Goal: Information Seeking & Learning: Understand process/instructions

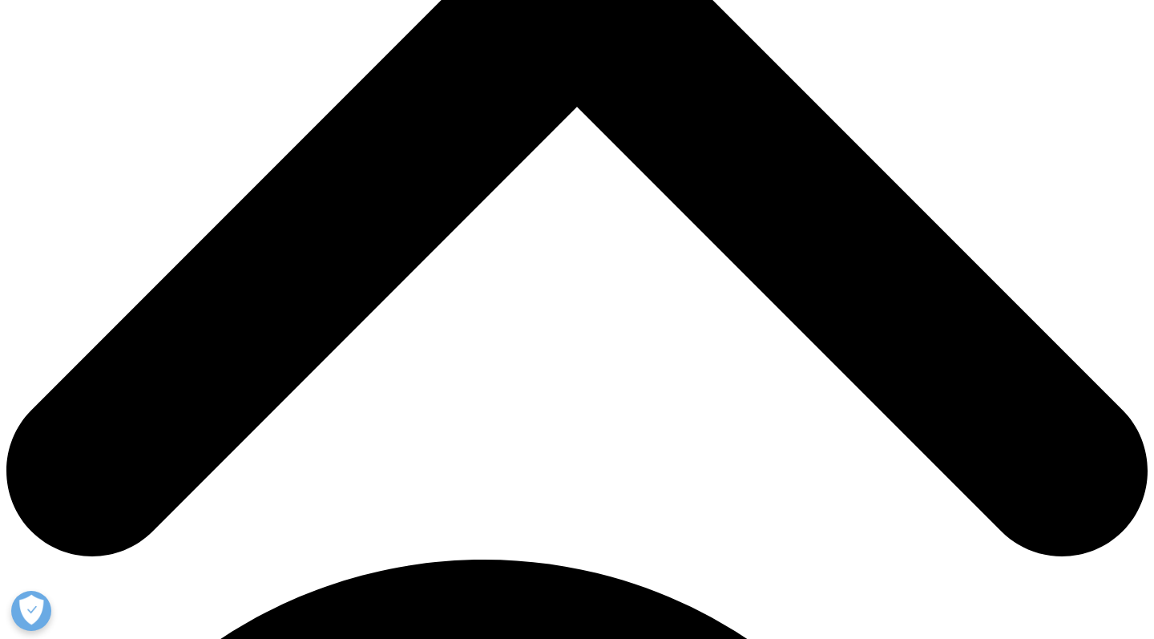
scroll to position [647, 0]
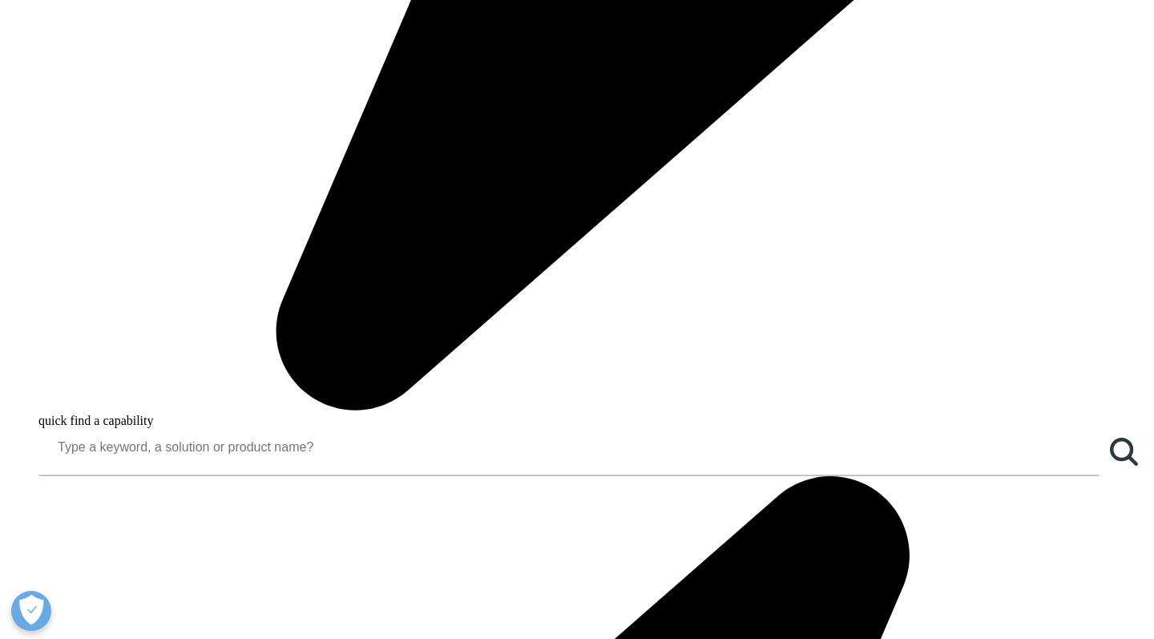
scroll to position [1323, 0]
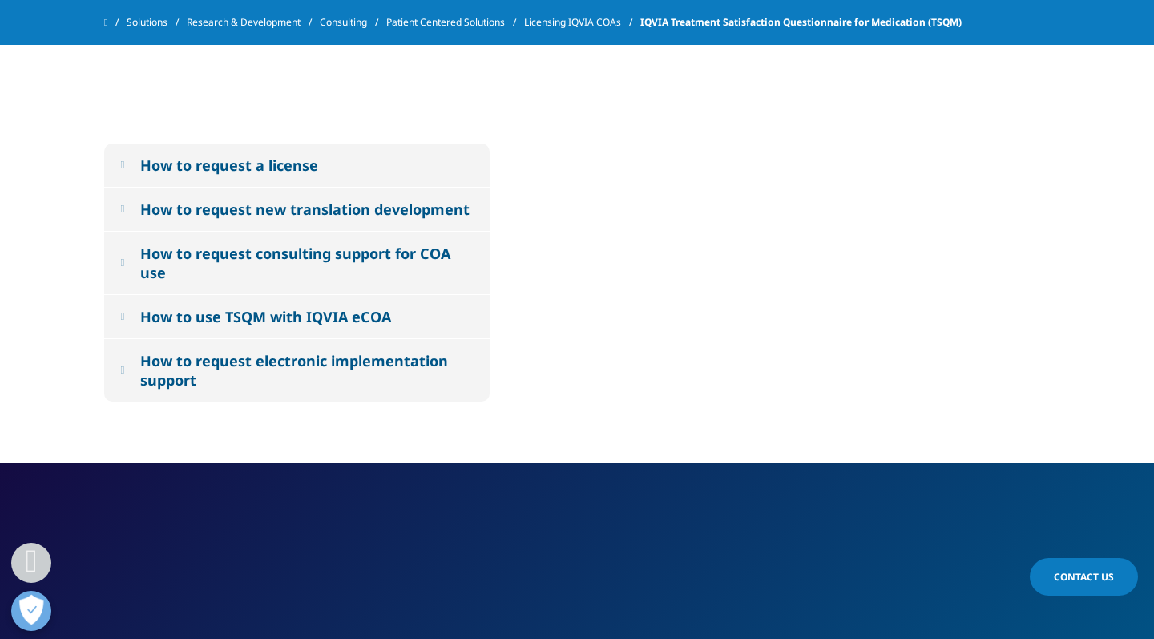
click at [289, 166] on div "How to request a license" at bounding box center [229, 164] width 178 height 19
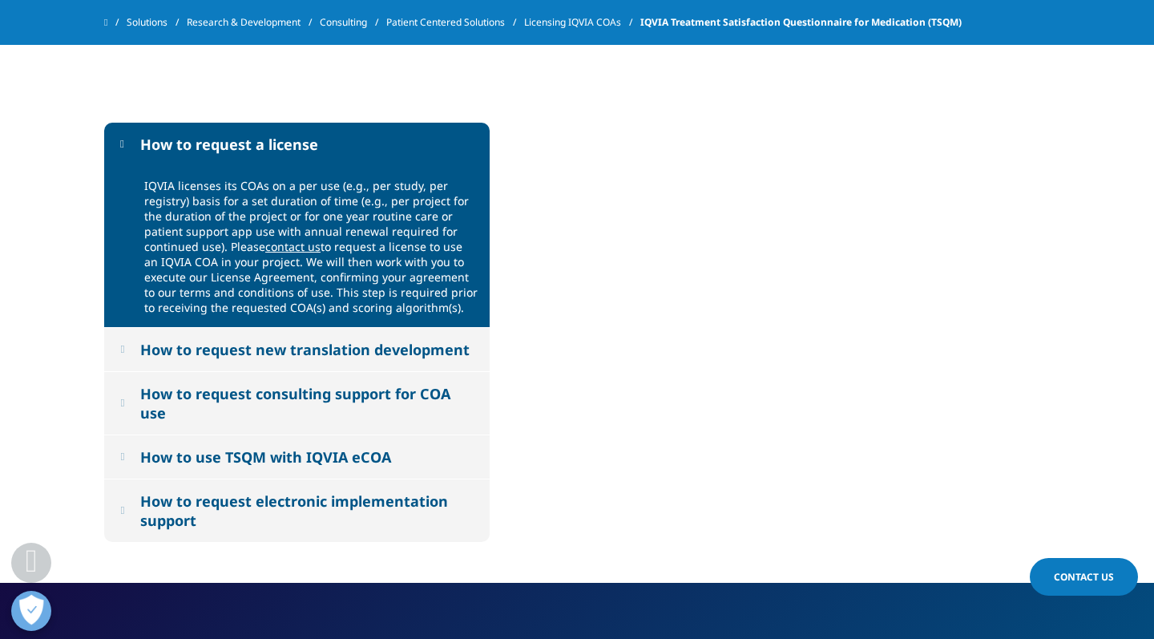
drag, startPoint x: 450, startPoint y: 307, endPoint x: 139, endPoint y: 186, distance: 334.4
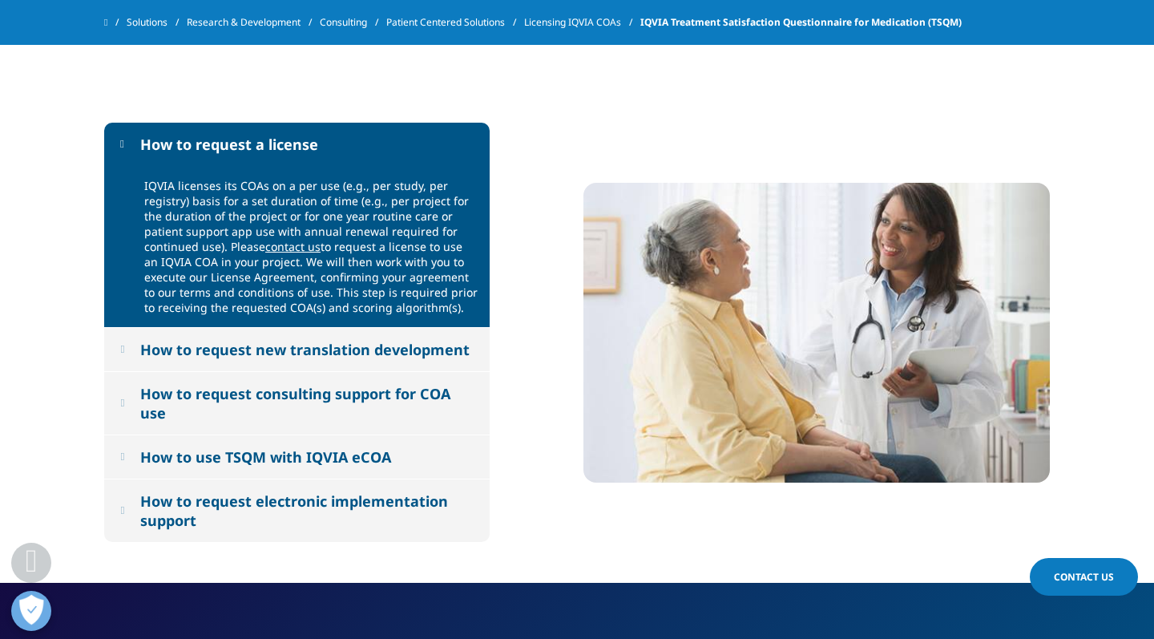
click at [139, 186] on div "IQVIA licenses its COAs on a per use (e.g., per study, per registry) basis for …" at bounding box center [297, 247] width 386 height 162
copy div "IQVIA licenses its COAs on a per use (e.g., per study, per registry) basis for …"
click at [349, 357] on div "How to request new translation development" at bounding box center [304, 349] width 329 height 19
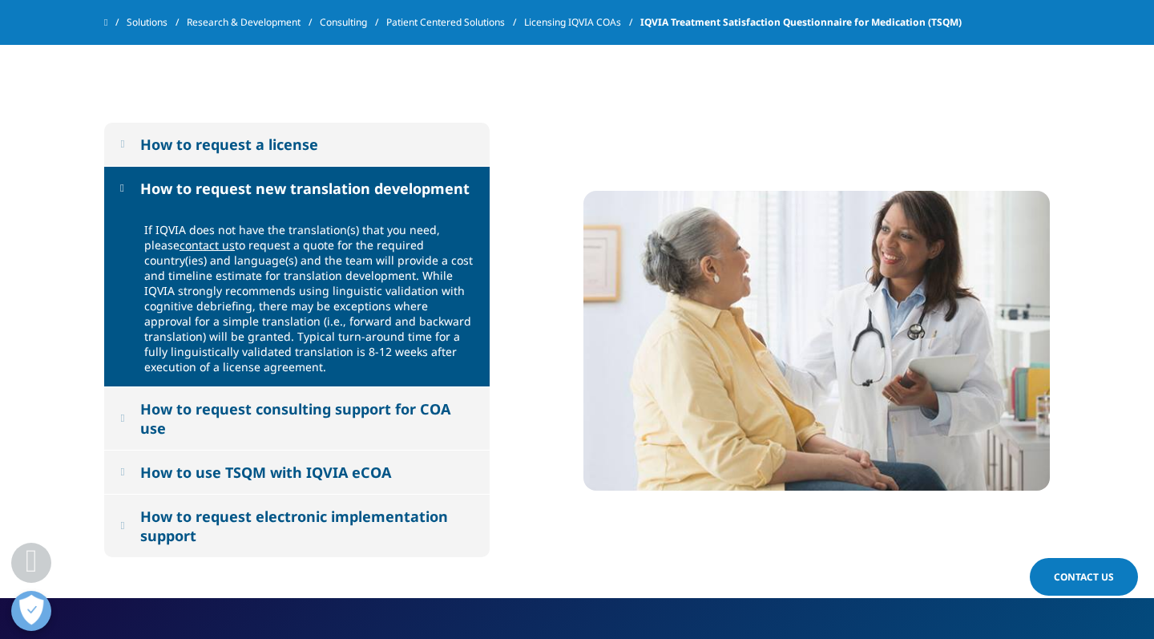
click at [279, 422] on div "How to request consulting support for COA use" at bounding box center [306, 418] width 333 height 38
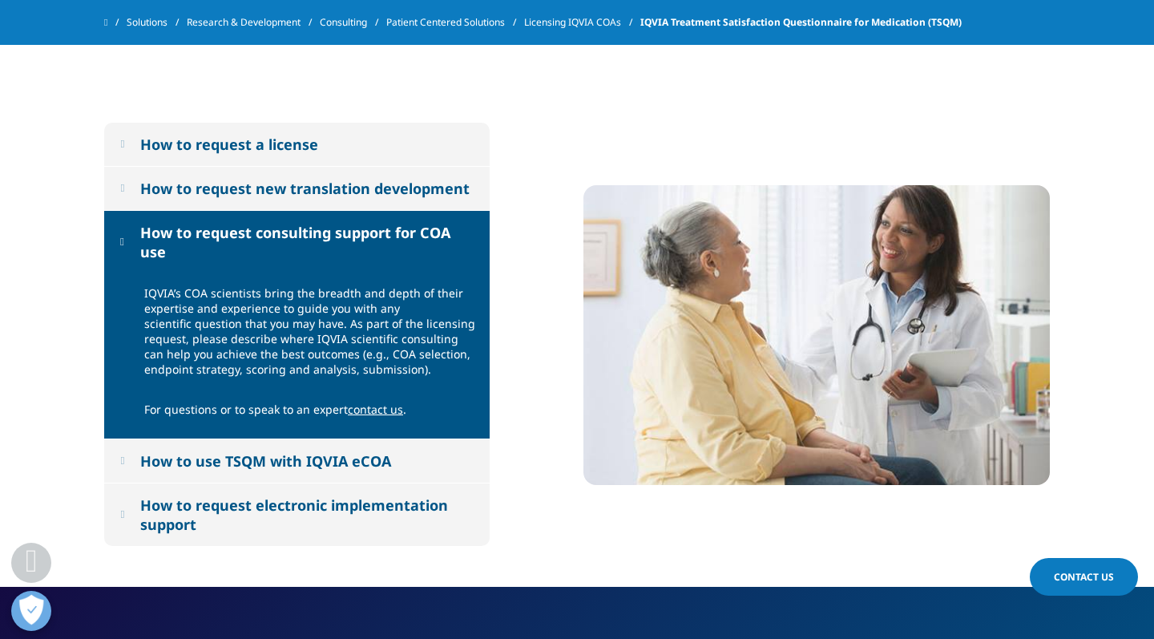
click at [380, 521] on div "How to request electronic implementation support" at bounding box center [306, 514] width 333 height 38
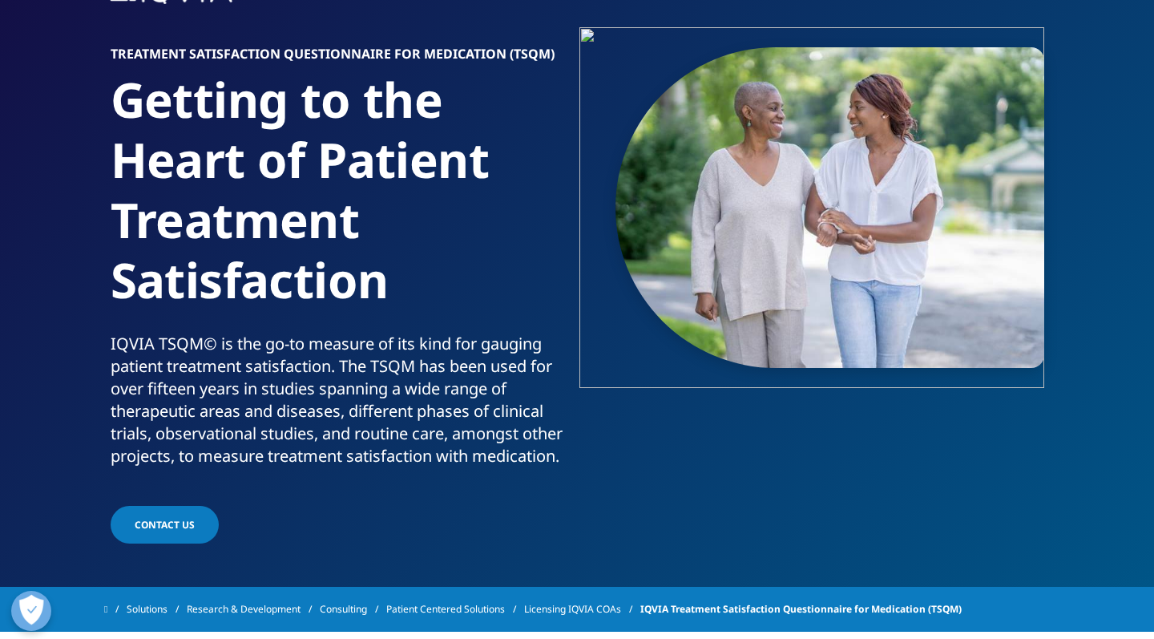
scroll to position [86, 0]
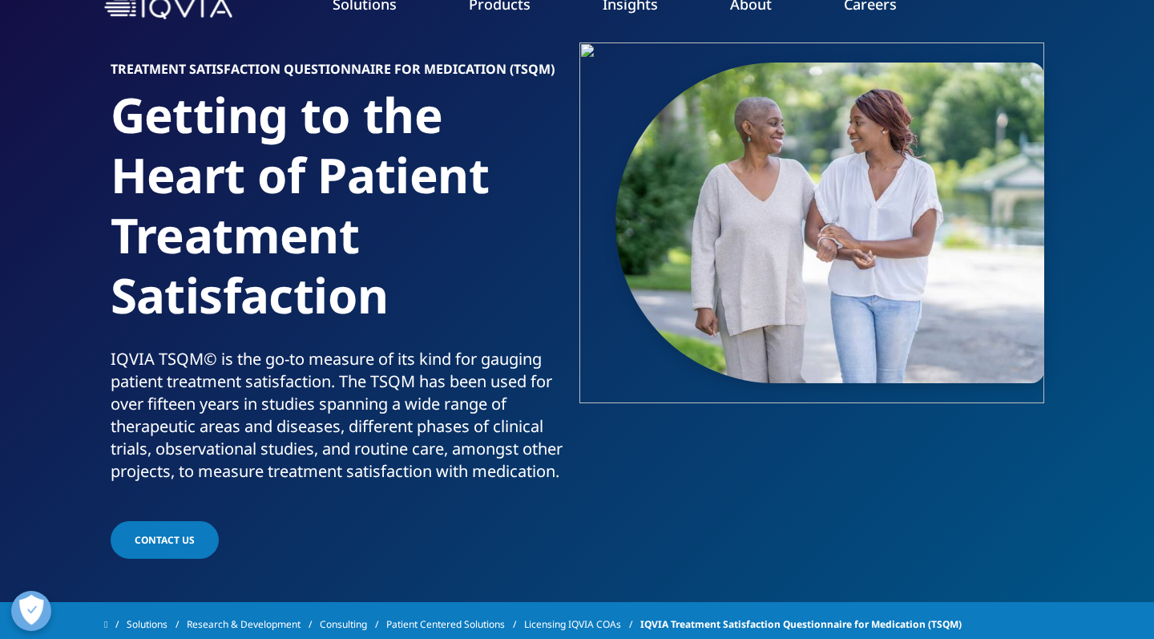
click at [194, 536] on link "Contact us" at bounding box center [165, 540] width 108 height 38
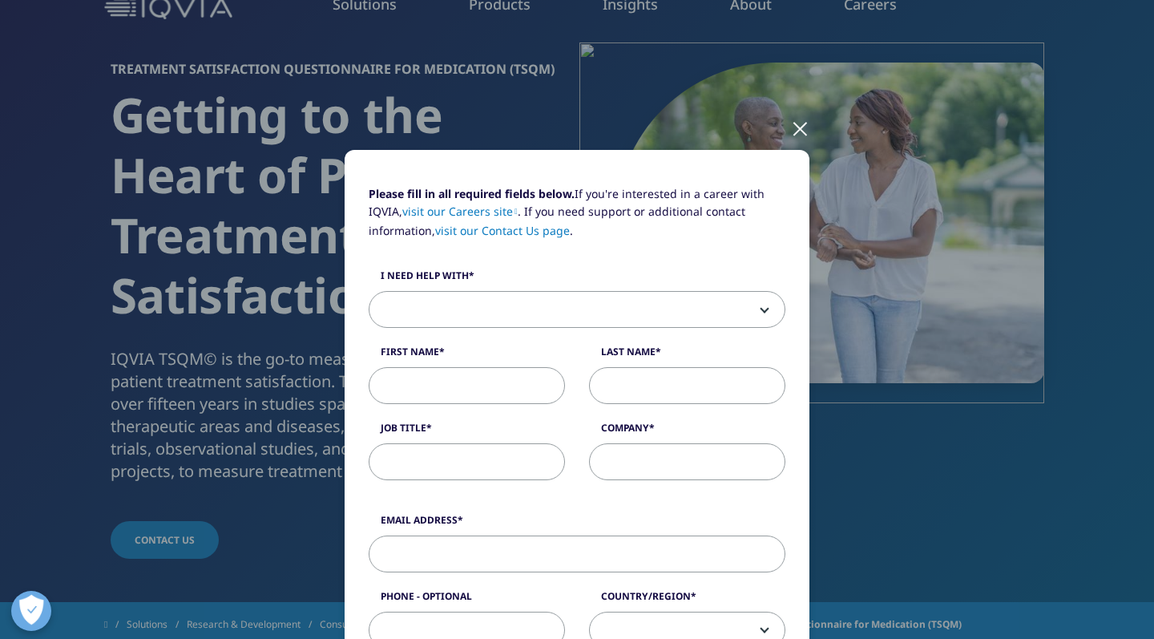
scroll to position [0, 0]
click at [801, 131] on div at bounding box center [800, 128] width 18 height 44
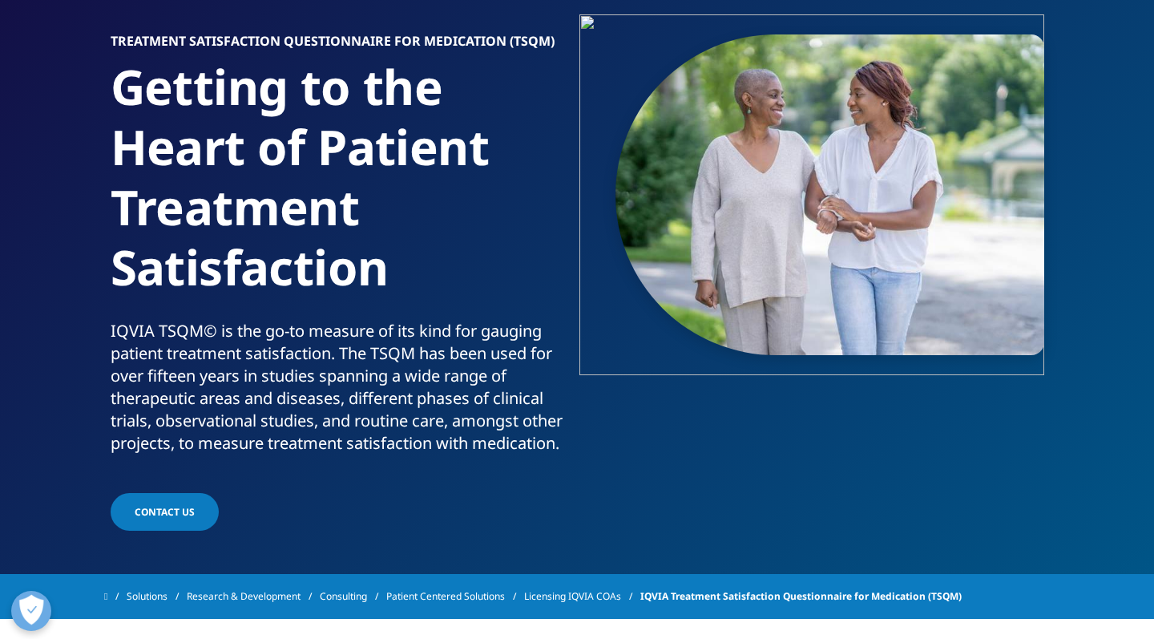
scroll to position [115, 0]
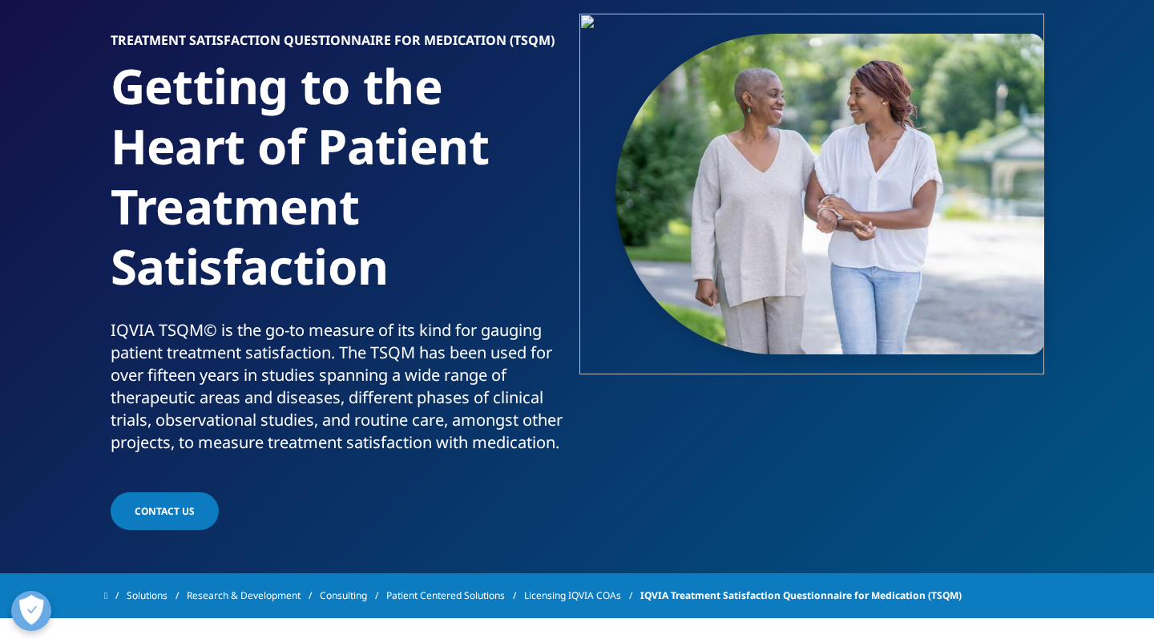
drag, startPoint x: 571, startPoint y: 447, endPoint x: 123, endPoint y: 335, distance: 461.1
click at [123, 335] on p "IQVIA TSQM© is the go-to measure of its kind for gauging patient treatment sati…" at bounding box center [341, 391] width 461 height 144
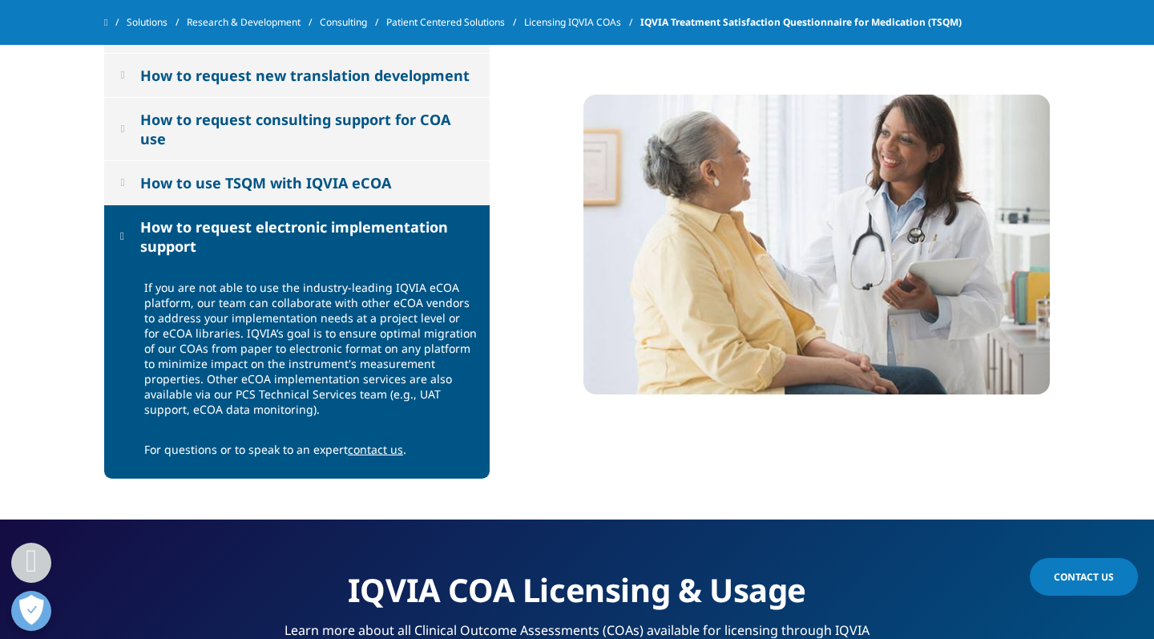
scroll to position [1348, 0]
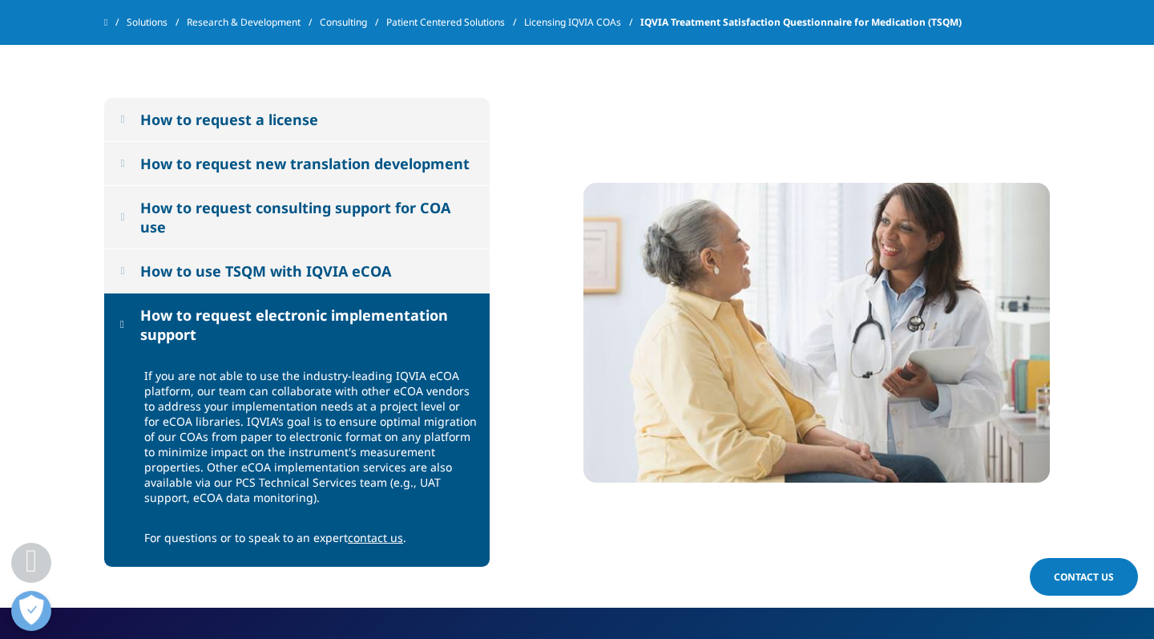
click at [256, 117] on div "How to request a license" at bounding box center [229, 119] width 178 height 19
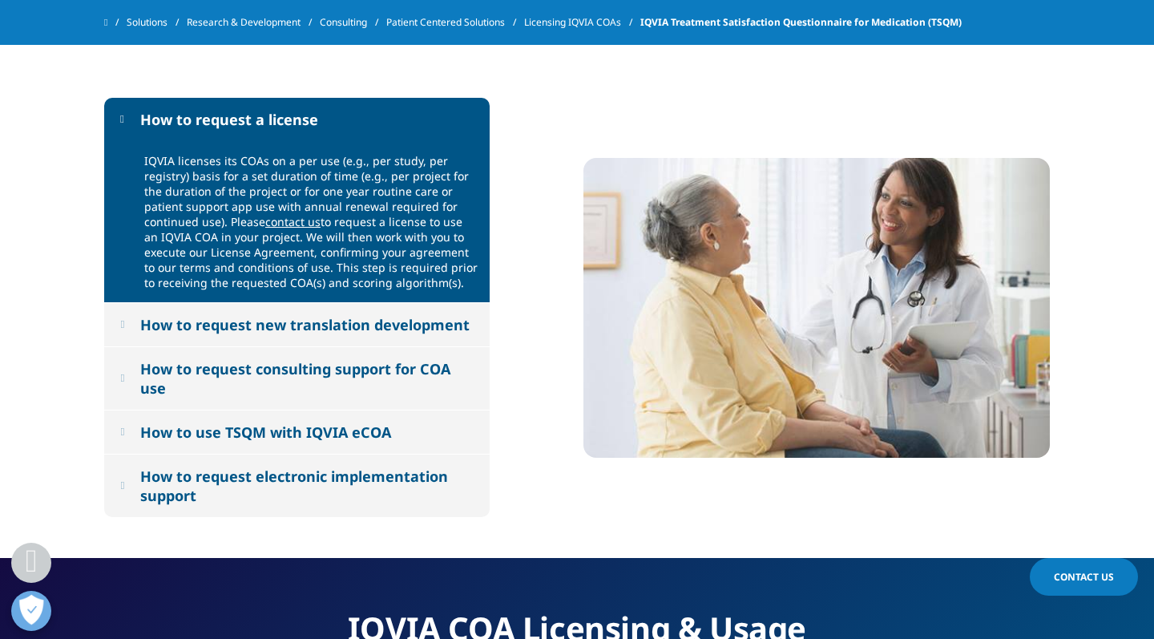
click at [305, 220] on link "contact us" at bounding box center [292, 221] width 55 height 15
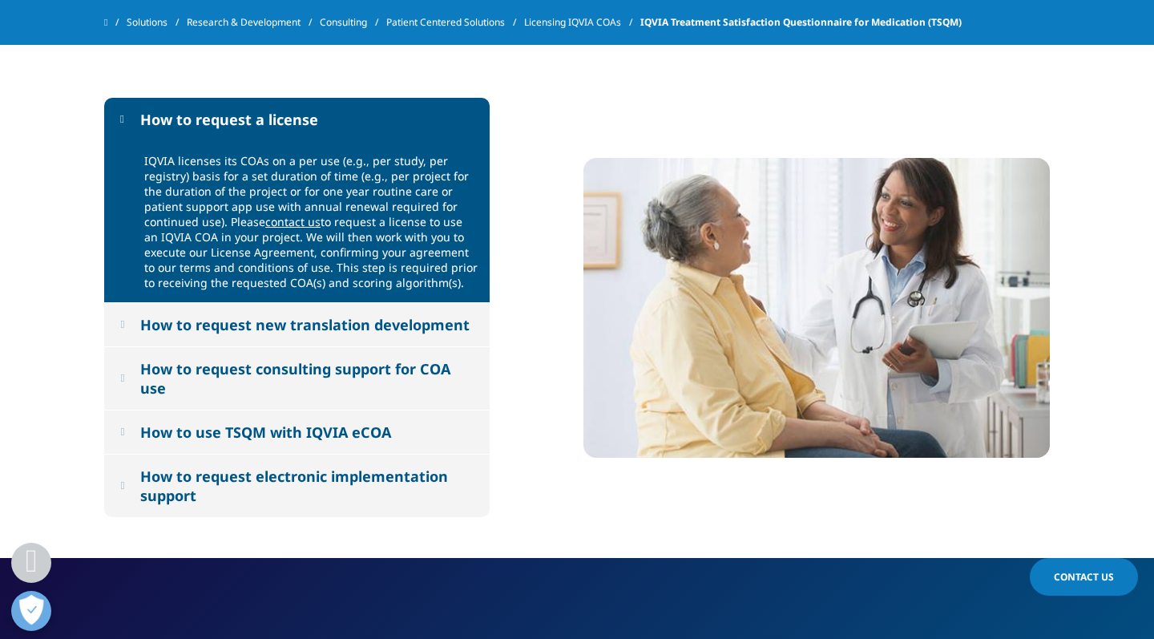
drag, startPoint x: 462, startPoint y: 285, endPoint x: 139, endPoint y: 116, distance: 363.5
click at [139, 116] on div "How to request a license IQVIA licenses its COAs on a per use (e.g., per study,…" at bounding box center [297, 308] width 386 height 420
copy div "How to request a license IQVIA licenses its COAs on a per use (e.g., per study,…"
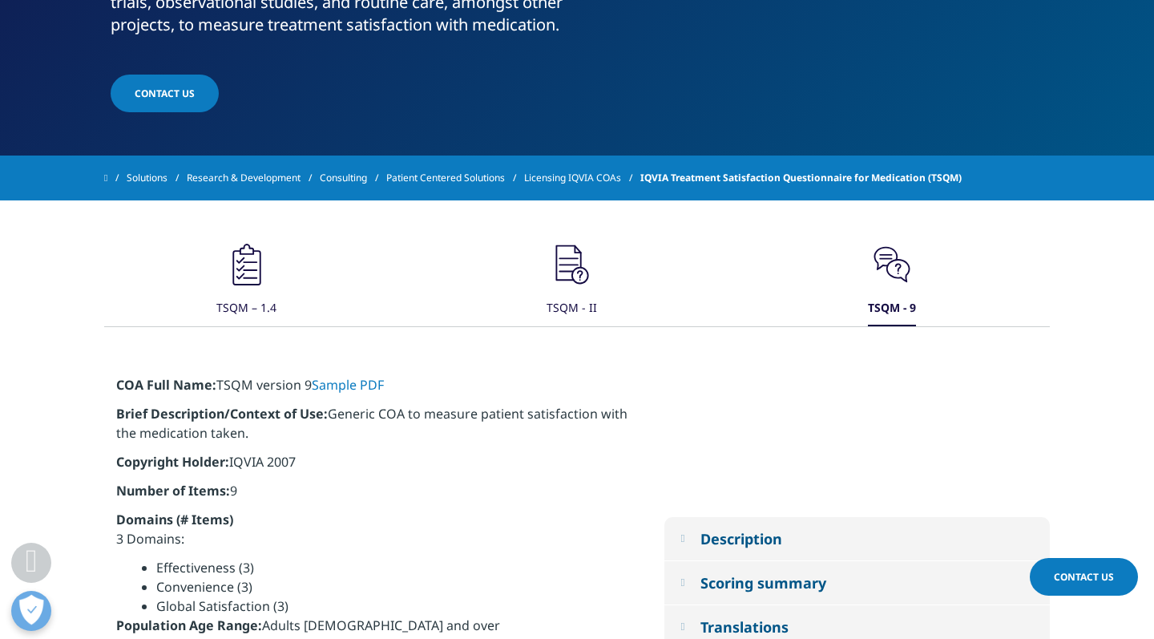
scroll to position [476, 0]
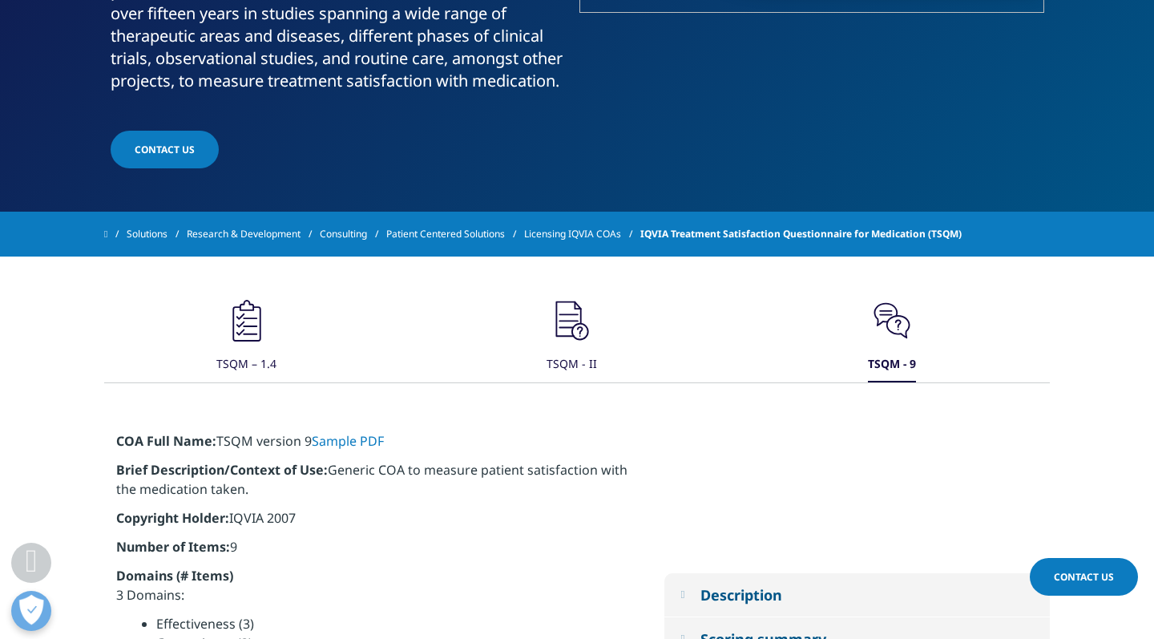
drag, startPoint x: 311, startPoint y: 442, endPoint x: 221, endPoint y: 441, distance: 89.8
click at [221, 441] on p "COA Full Name: TSQM version 9 Sample PDF" at bounding box center [372, 445] width 512 height 29
copy p "TSQM version 9"
